Goal: Information Seeking & Learning: Learn about a topic

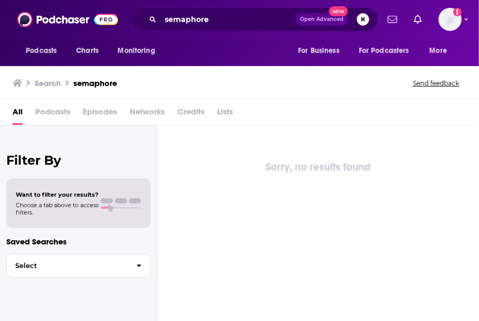
click at [367, 19] on button "Search podcasts, credits, & more..." at bounding box center [363, 19] width 13 height 13
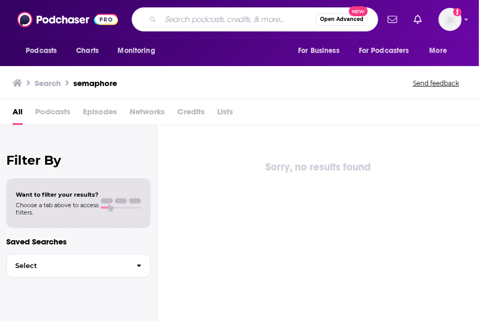
click at [251, 26] on input "Search podcasts, credits, & more..." at bounding box center [238, 19] width 155 height 17
type input "warrior money"
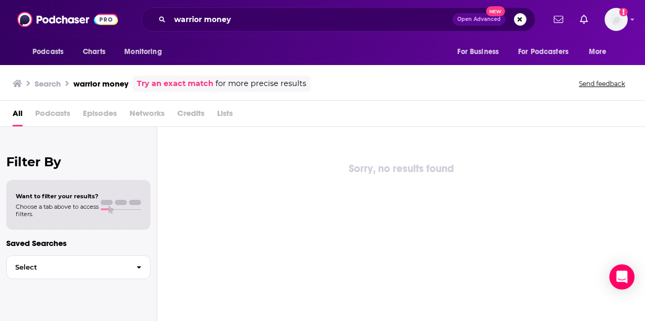
click at [46, 83] on h3 "Search" at bounding box center [48, 84] width 26 height 10
click at [53, 114] on span "Podcasts" at bounding box center [52, 116] width 35 height 22
click at [188, 80] on link "Try an exact match" at bounding box center [175, 84] width 77 height 12
click at [220, 80] on link "Try a search without quotes" at bounding box center [196, 84] width 110 height 12
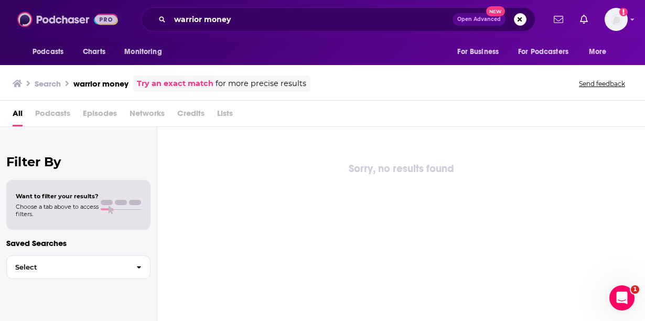
click at [59, 19] on img at bounding box center [67, 19] width 101 height 20
